Goal: Navigation & Orientation: Understand site structure

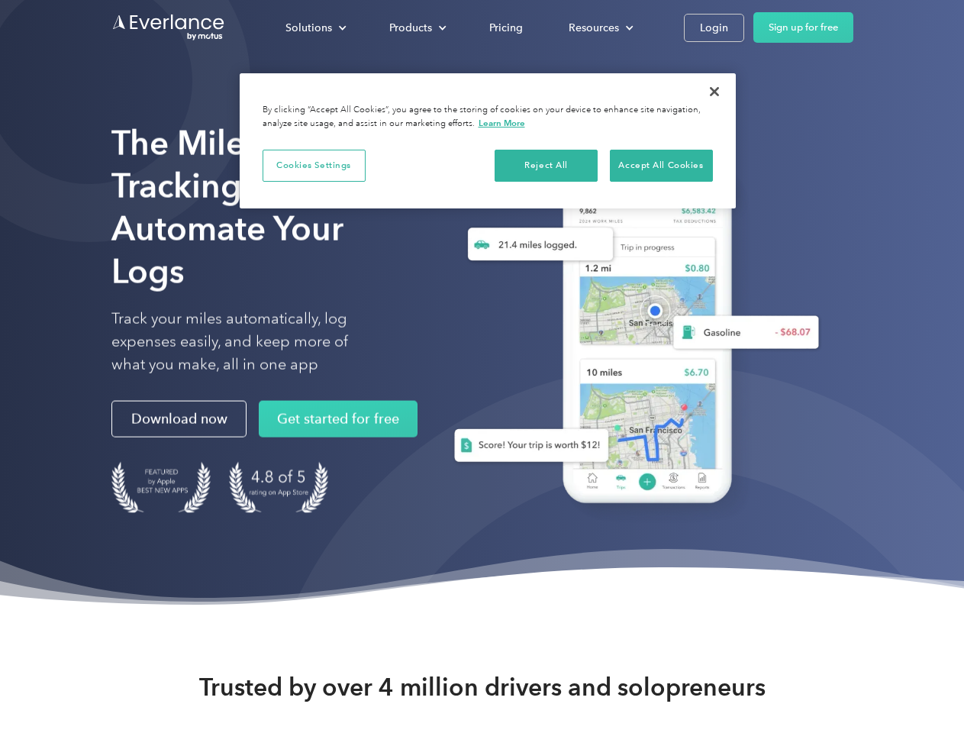
click at [315, 27] on div "Solutions" at bounding box center [309, 27] width 47 height 19
click at [416, 27] on div "Products" at bounding box center [410, 27] width 43 height 19
click at [599, 27] on div "Resources" at bounding box center [594, 27] width 50 height 19
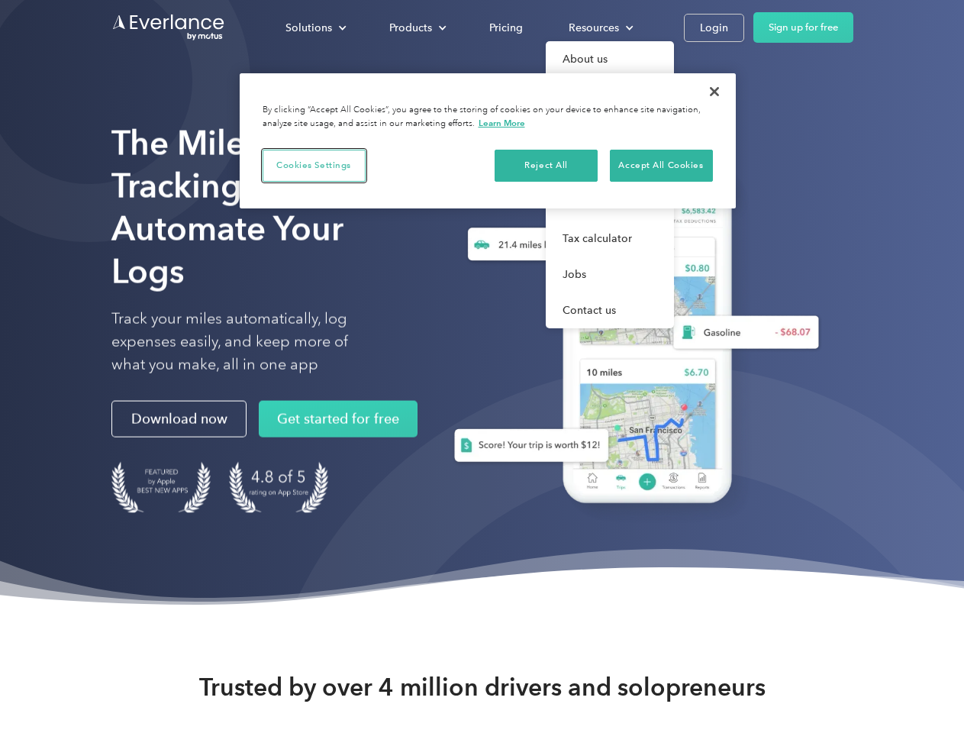
click at [314, 165] on button "Cookies Settings" at bounding box center [314, 166] width 103 height 32
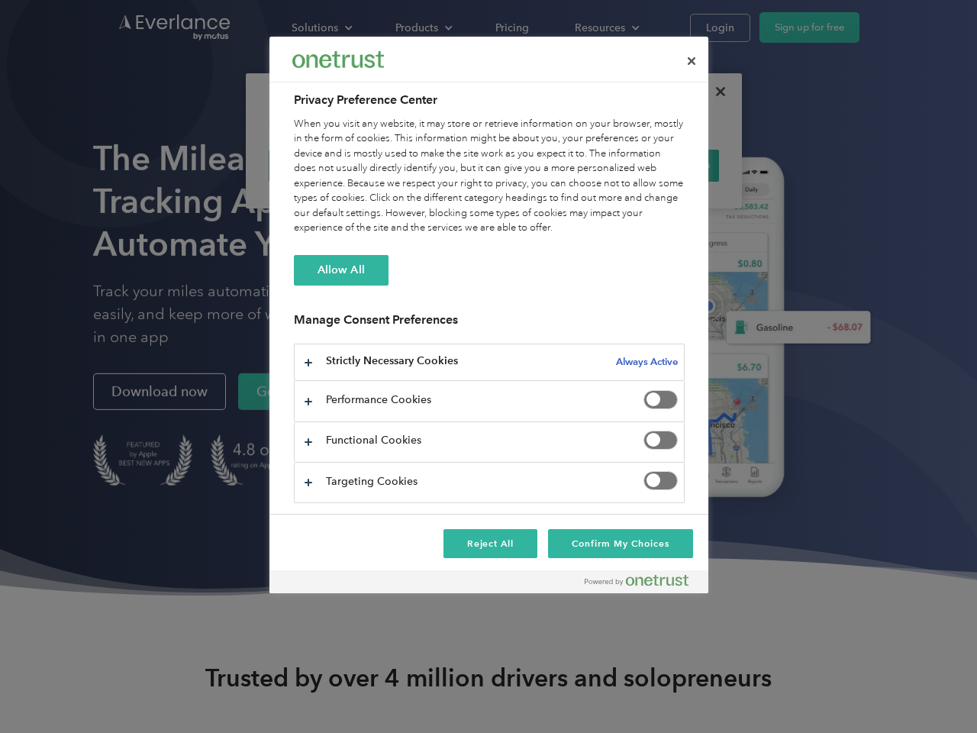
click at [547, 165] on div "When you visit any website, it may store or retrieve information on your browse…" at bounding box center [489, 176] width 391 height 119
click at [661, 165] on div "When you visit any website, it may store or retrieve information on your browse…" at bounding box center [489, 176] width 391 height 119
click at [715, 92] on div at bounding box center [488, 366] width 977 height 733
